Goal: Information Seeking & Learning: Learn about a topic

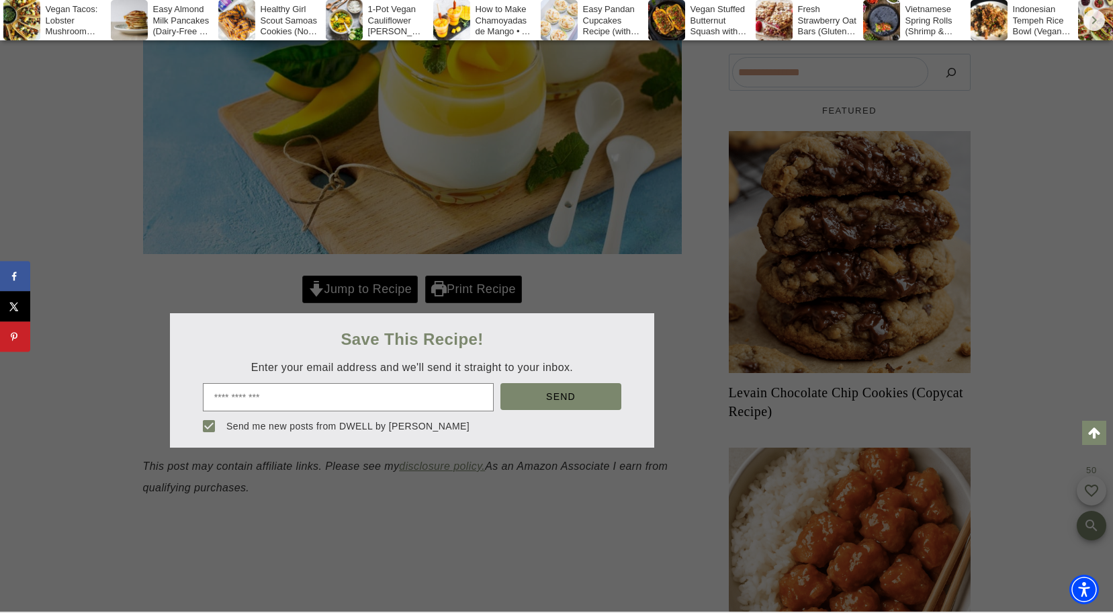
click at [597, 255] on div at bounding box center [556, 306] width 1113 height 613
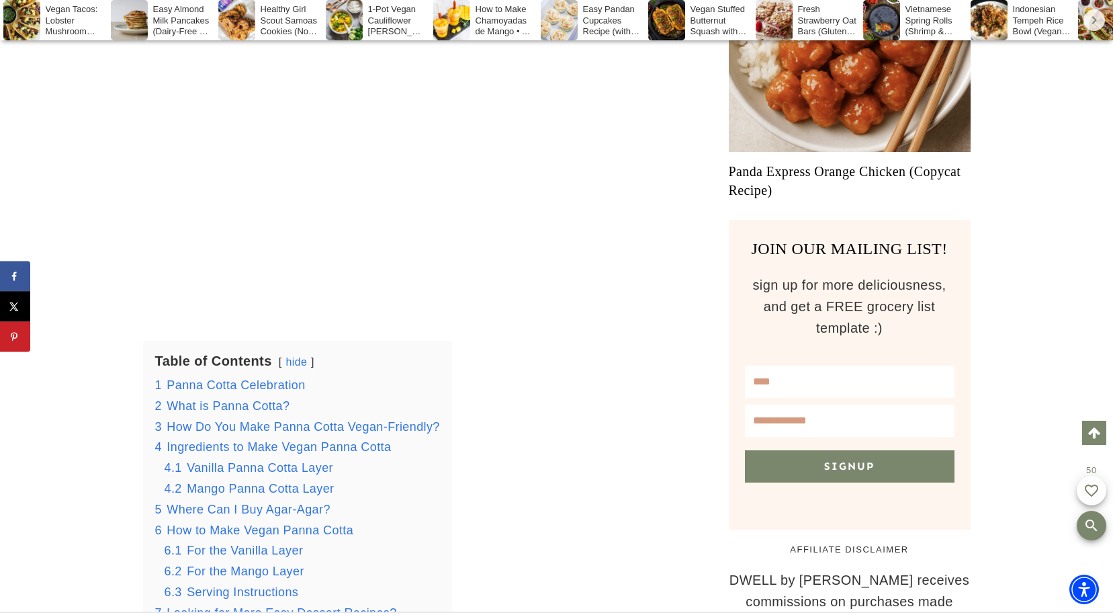
scroll to position [1132, 0]
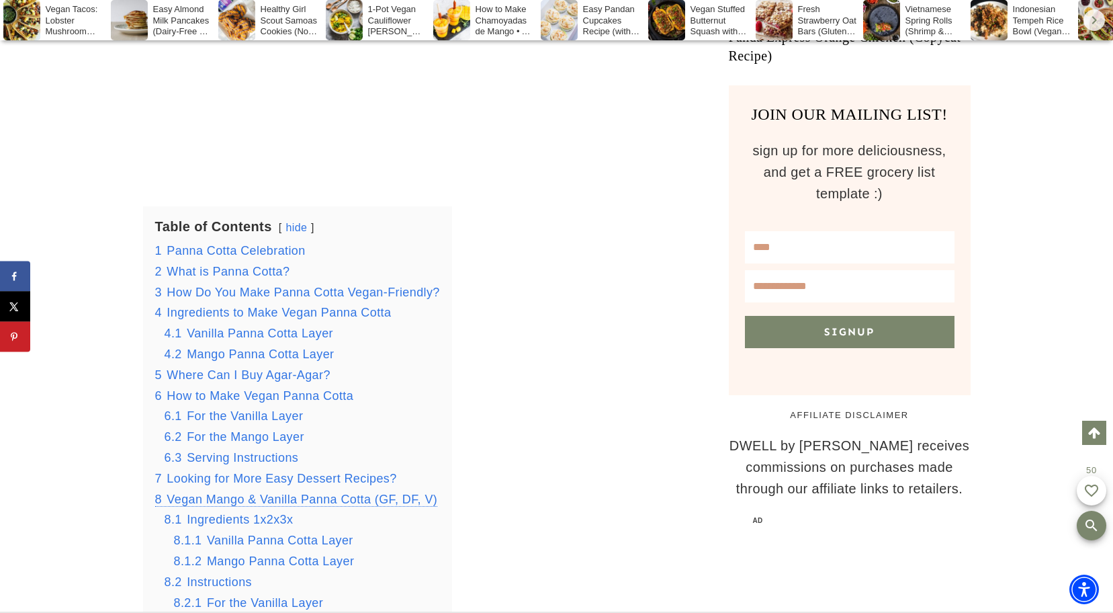
click at [339, 492] on span "Vegan Mango & Vanilla Panna Cotta (GF, DF, V)" at bounding box center [302, 498] width 271 height 13
